Goal: Task Accomplishment & Management: Complete application form

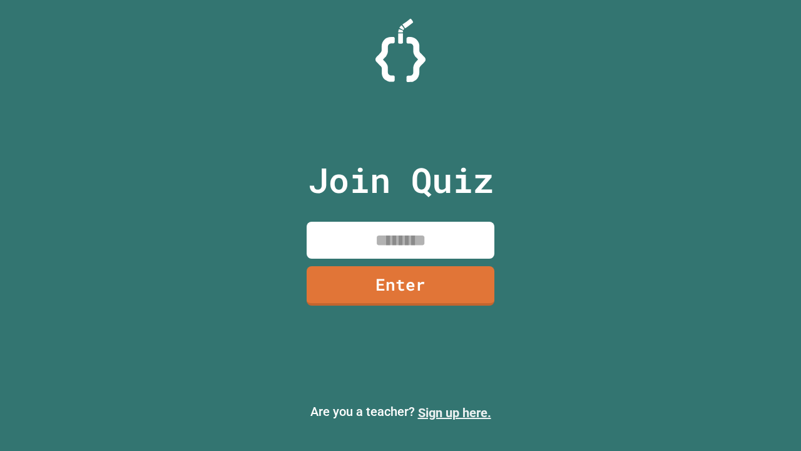
click at [454, 413] on link "Sign up here." at bounding box center [454, 412] width 73 height 15
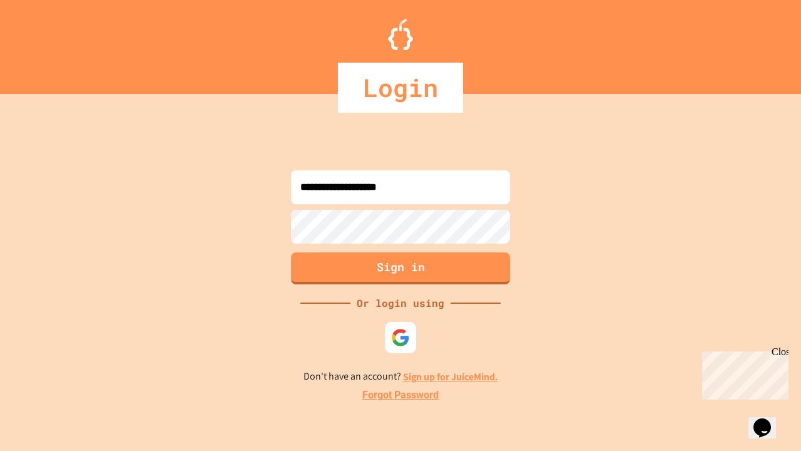
type input "**********"
